Goal: Transaction & Acquisition: Purchase product/service

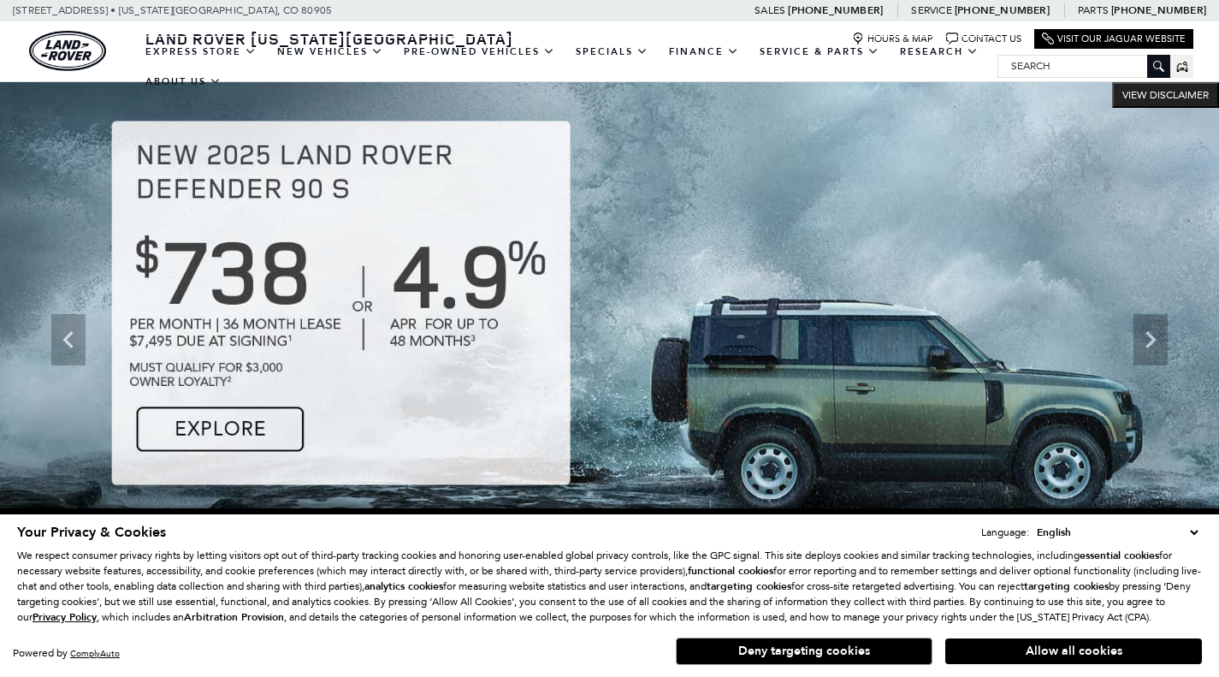
drag, startPoint x: 451, startPoint y: 187, endPoint x: 1179, endPoint y: 347, distance: 745.6
click at [0, 0] on link "Range Rover" at bounding box center [0, 0] width 0 height 0
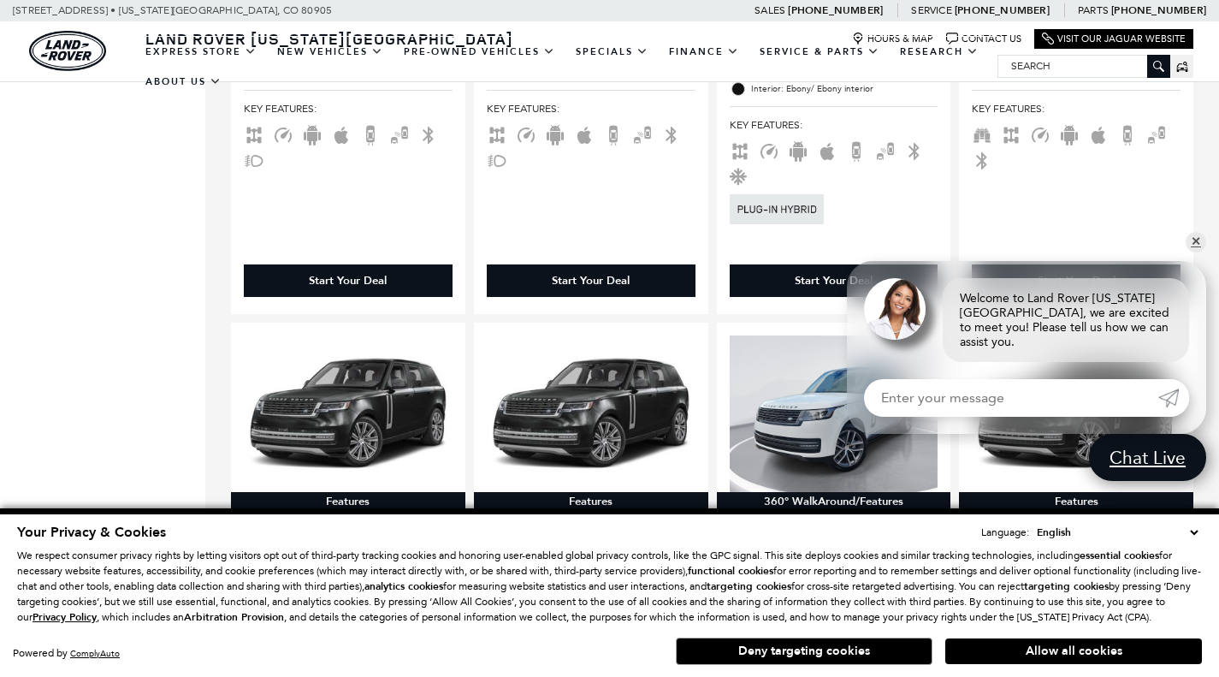
scroll to position [1711, 0]
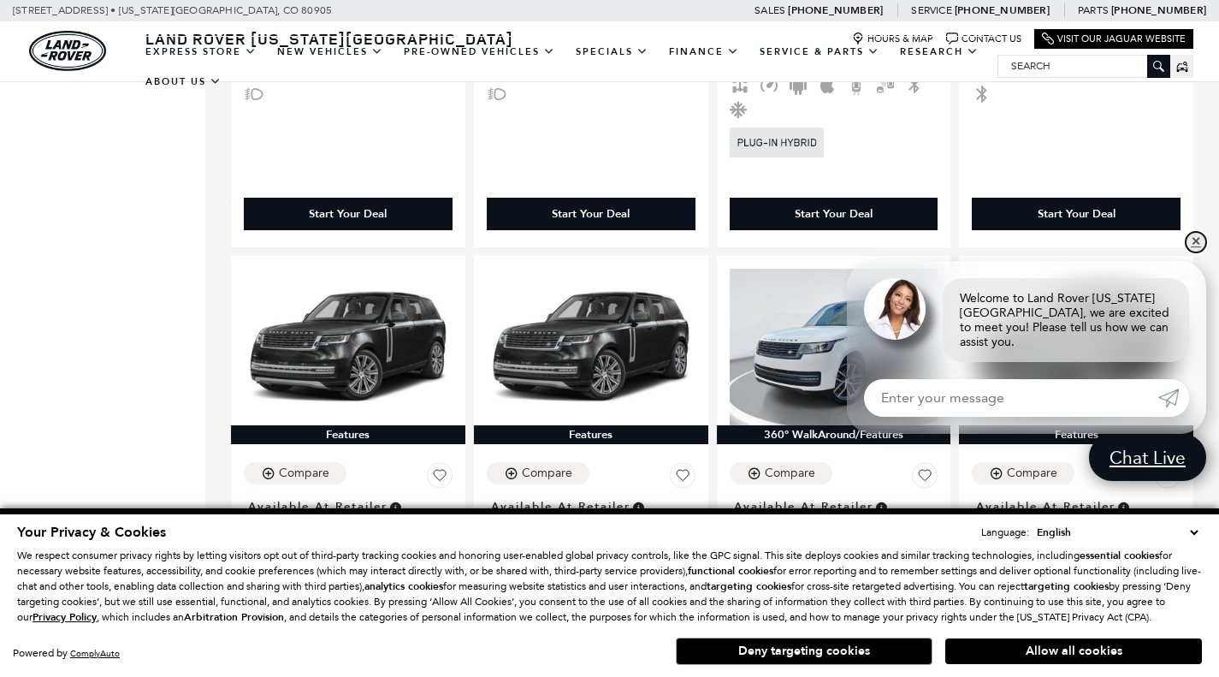
click at [1193, 252] on link "✕" at bounding box center [1196, 242] width 21 height 21
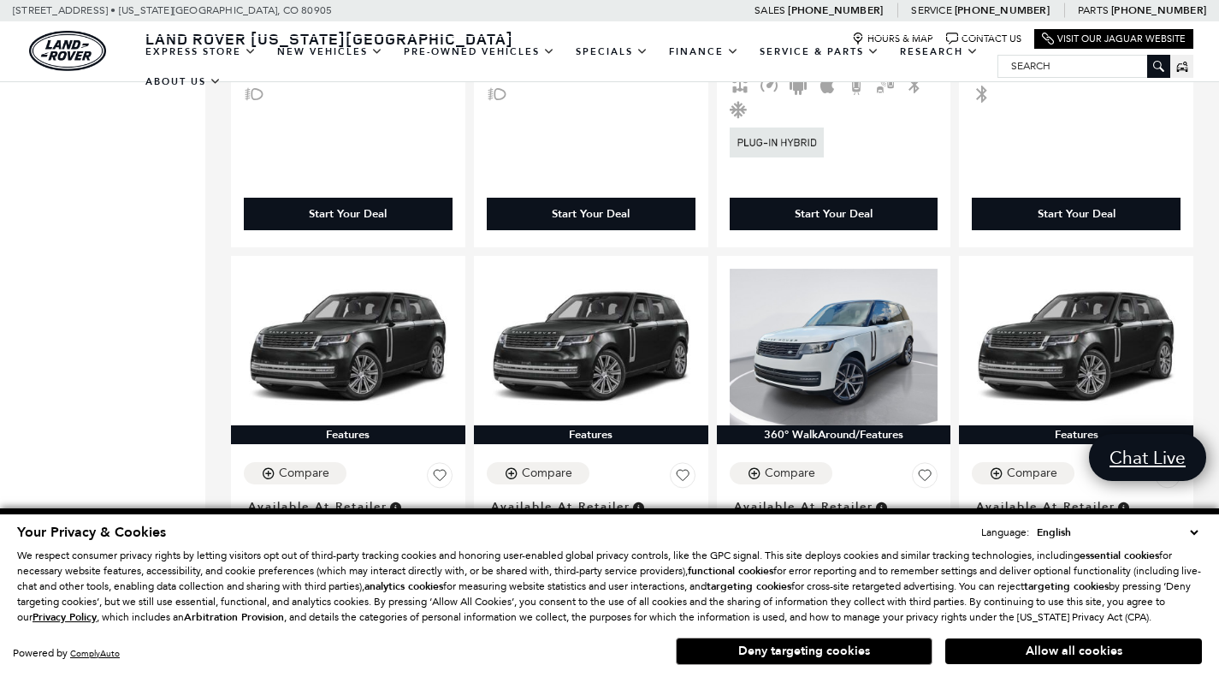
click at [830, 650] on button "Deny targeting cookies" at bounding box center [804, 650] width 257 height 27
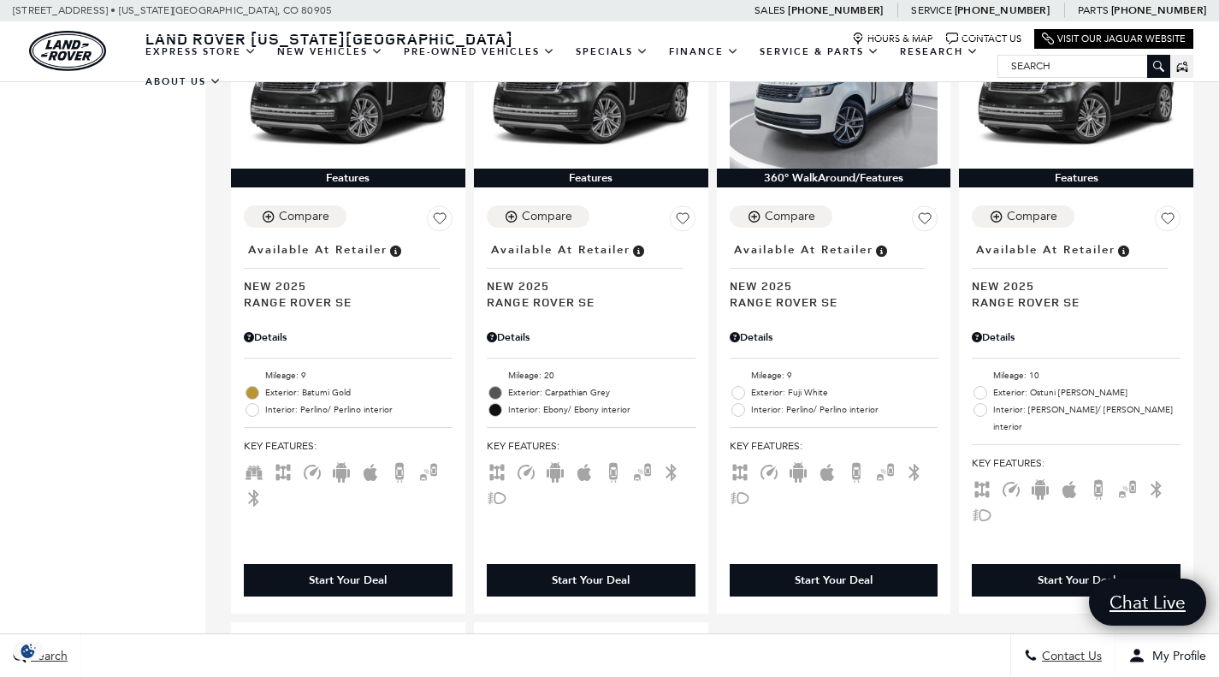
scroll to position [1883, 0]
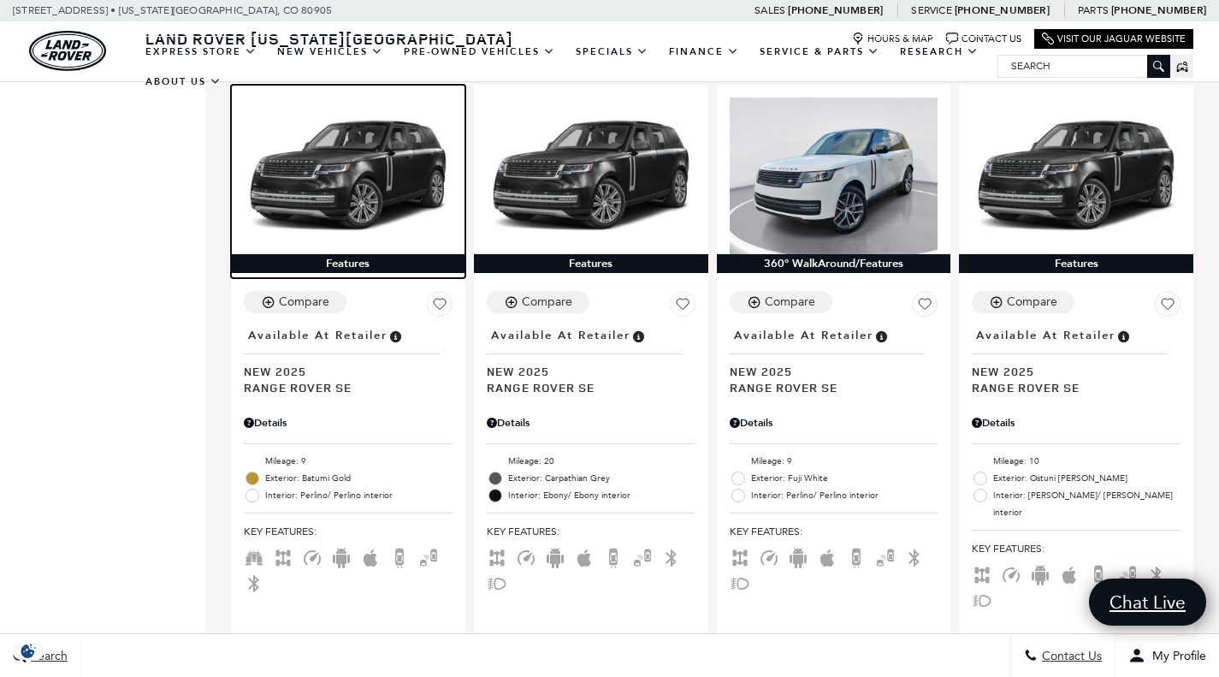
click at [338, 170] on img at bounding box center [348, 176] width 209 height 157
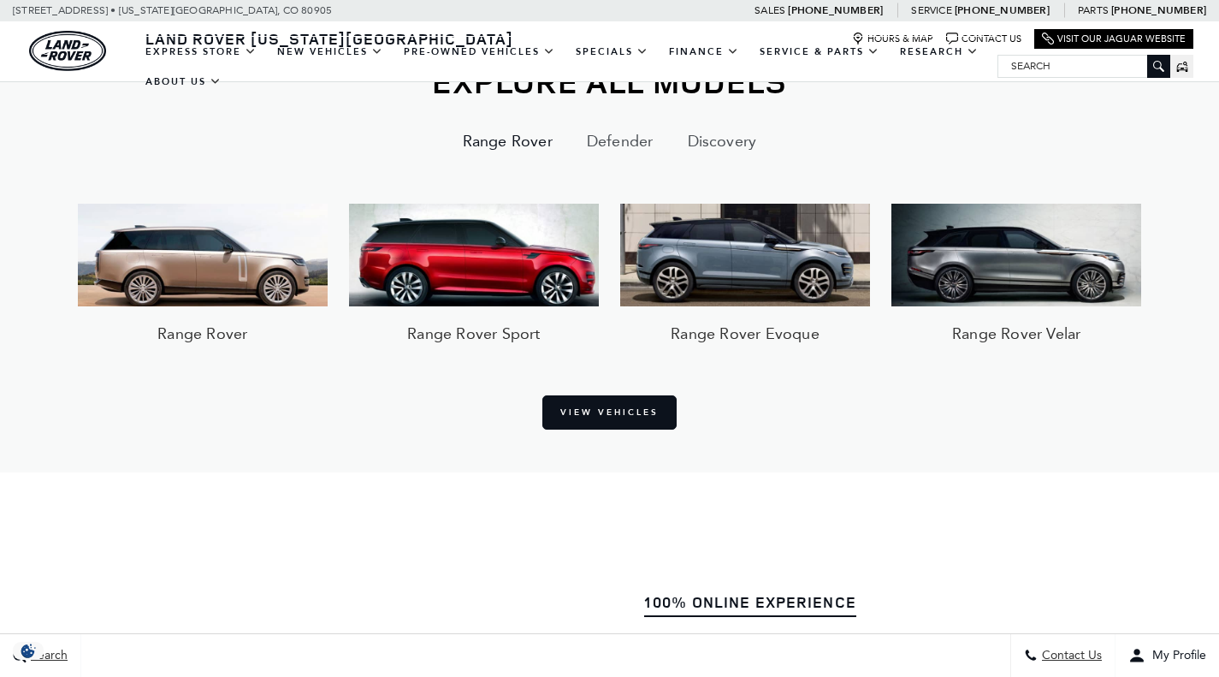
scroll to position [1279, 0]
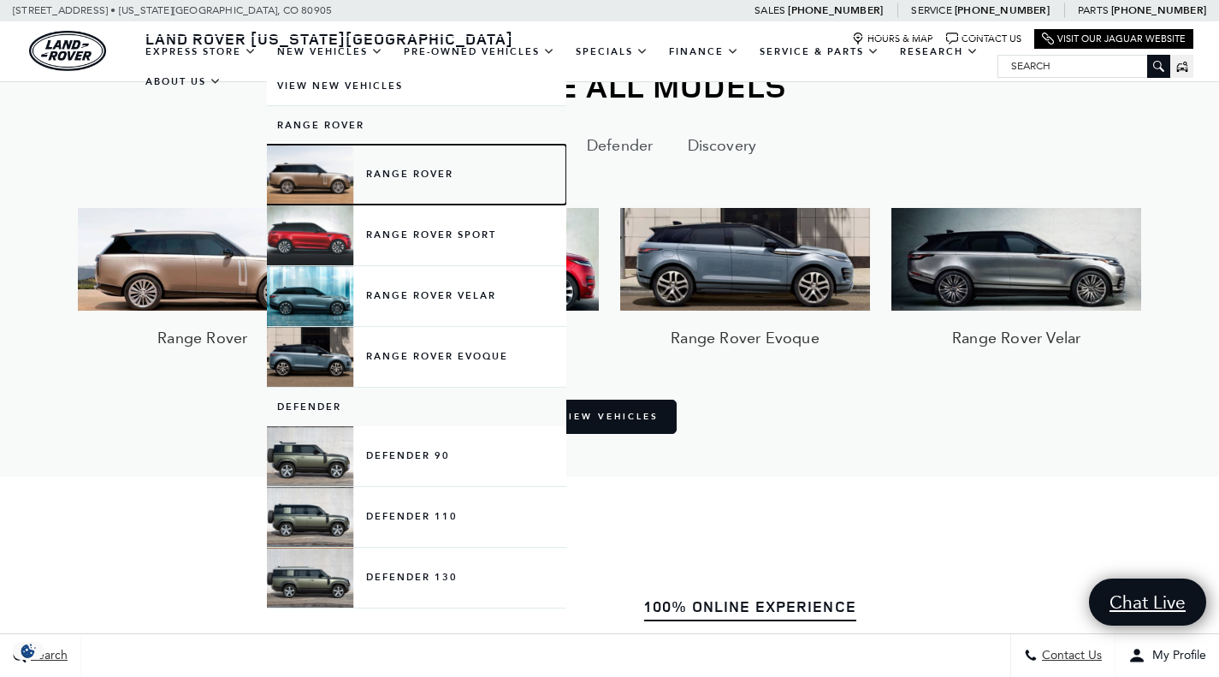
click at [401, 186] on link "Range Rover" at bounding box center [416, 175] width 299 height 60
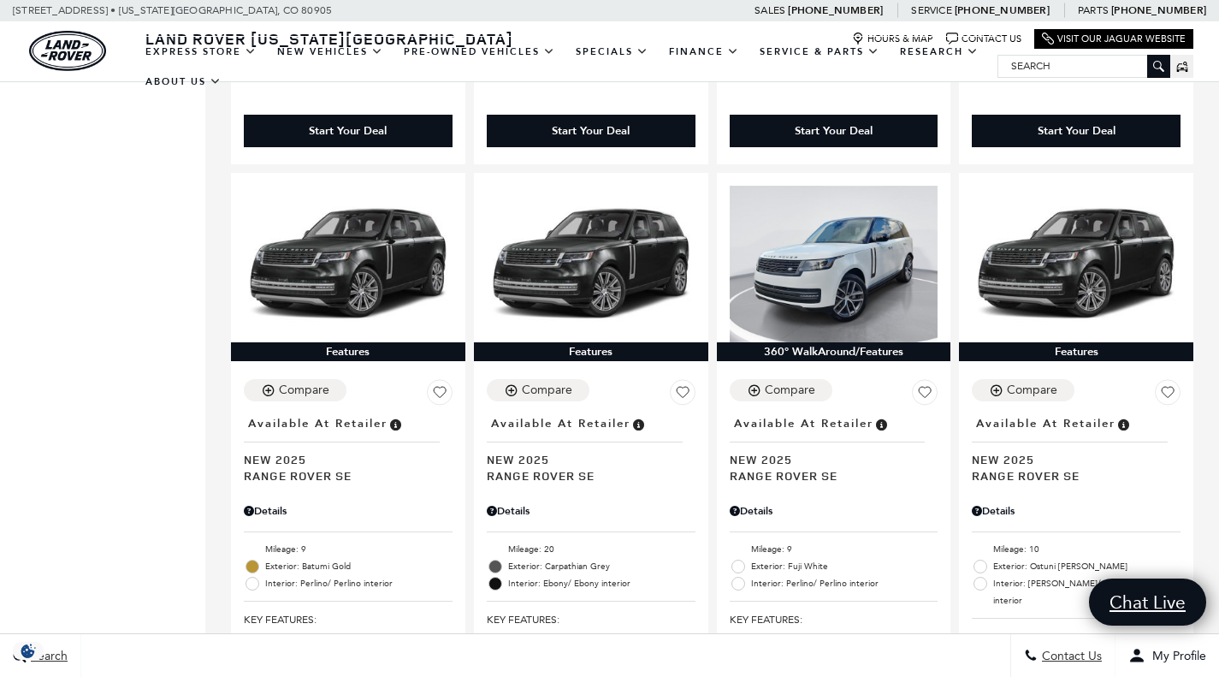
scroll to position [1797, 0]
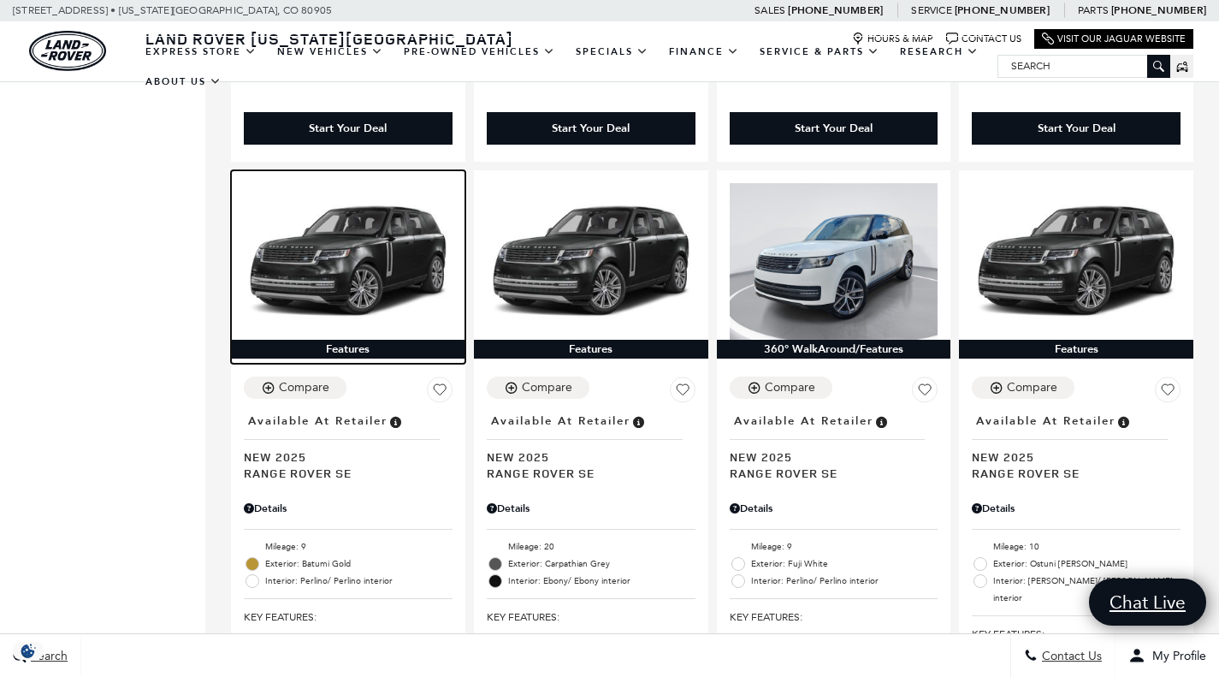
click at [317, 260] on img at bounding box center [348, 261] width 209 height 157
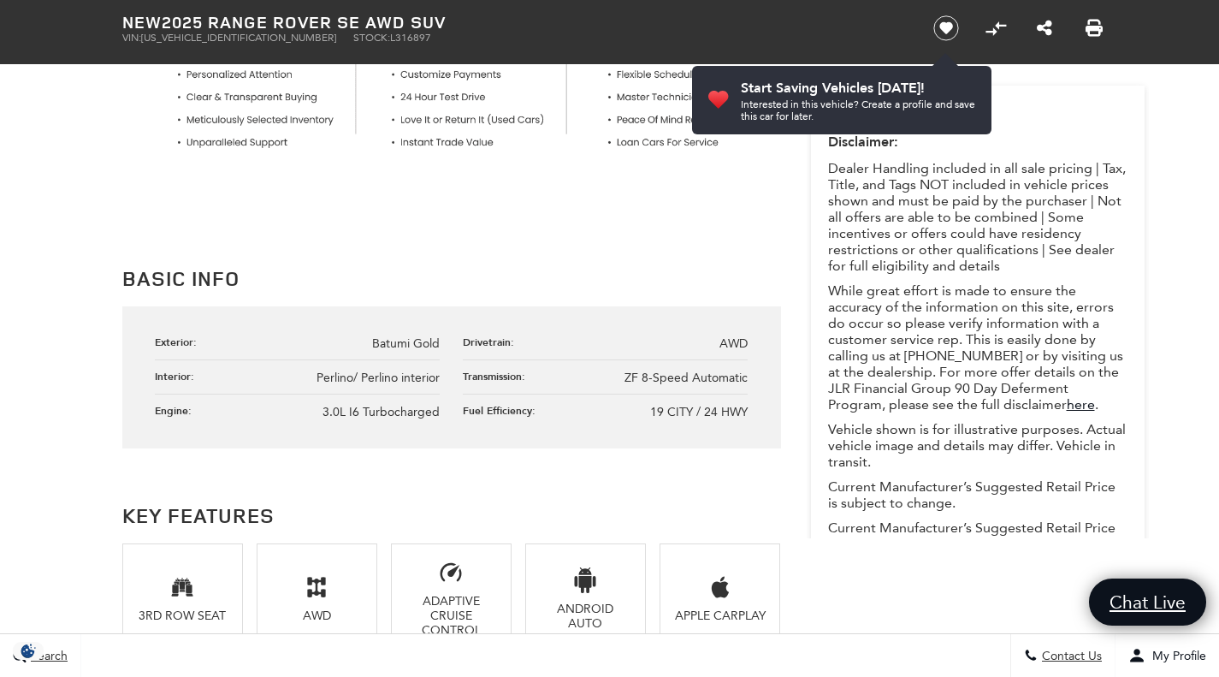
scroll to position [1111, 0]
